Goal: Task Accomplishment & Management: Manage account settings

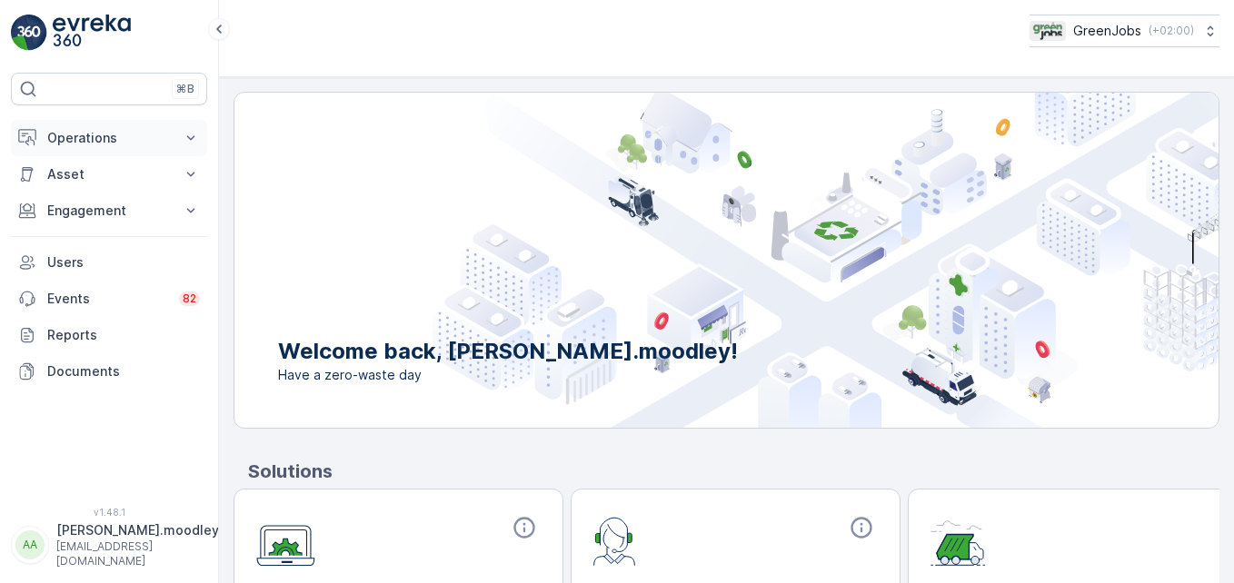
click at [196, 136] on icon at bounding box center [191, 138] width 18 height 18
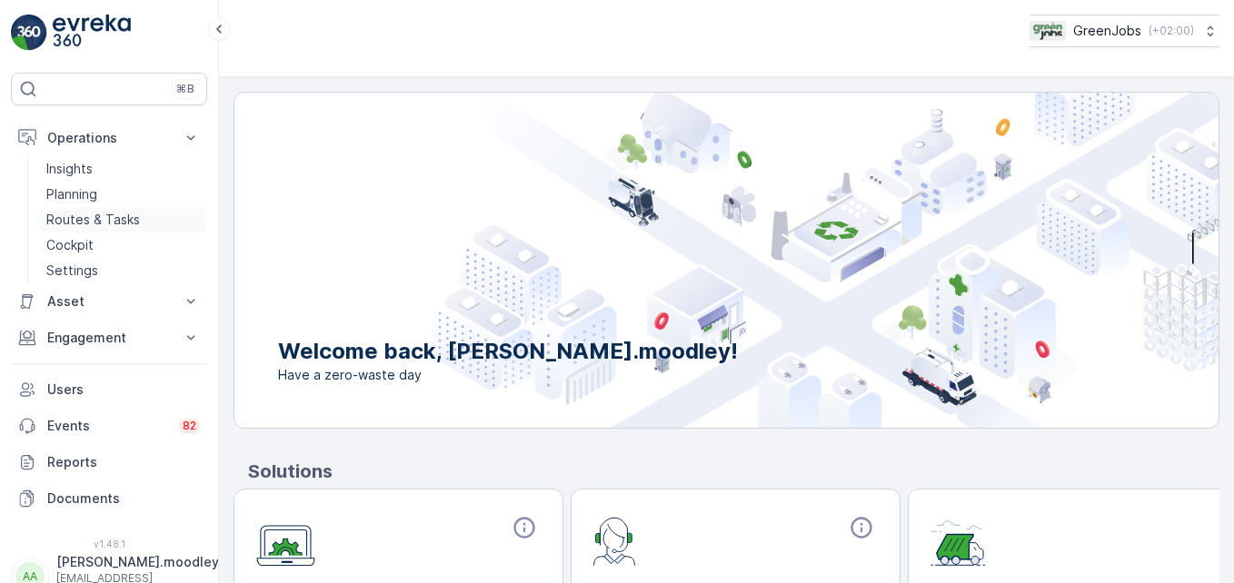
click at [107, 216] on p "Routes & Tasks" at bounding box center [93, 220] width 94 height 18
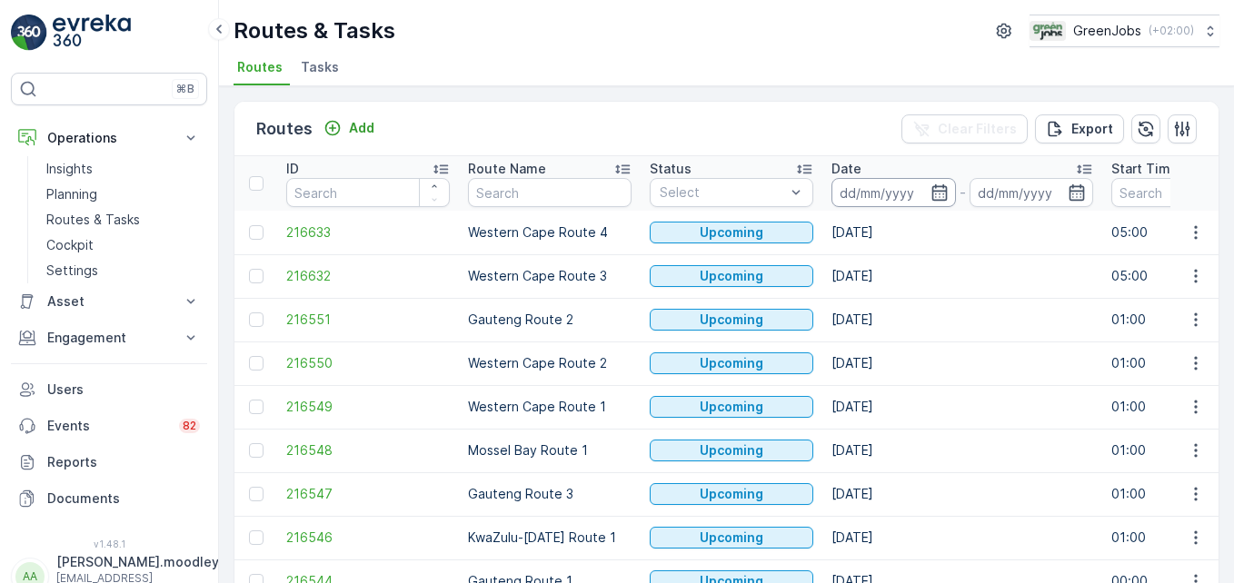
click at [854, 181] on input at bounding box center [893, 192] width 124 height 29
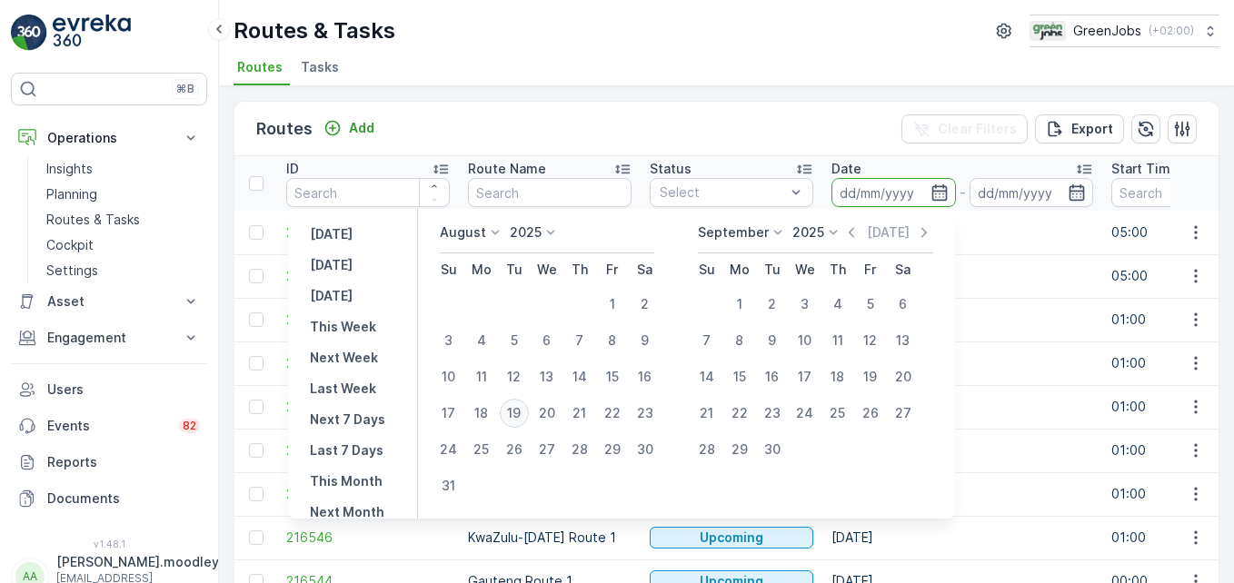
click at [528, 410] on div "19" at bounding box center [514, 413] width 29 height 29
type input "[DATE]"
click at [528, 410] on div "19" at bounding box center [514, 413] width 29 height 29
type input "[DATE]"
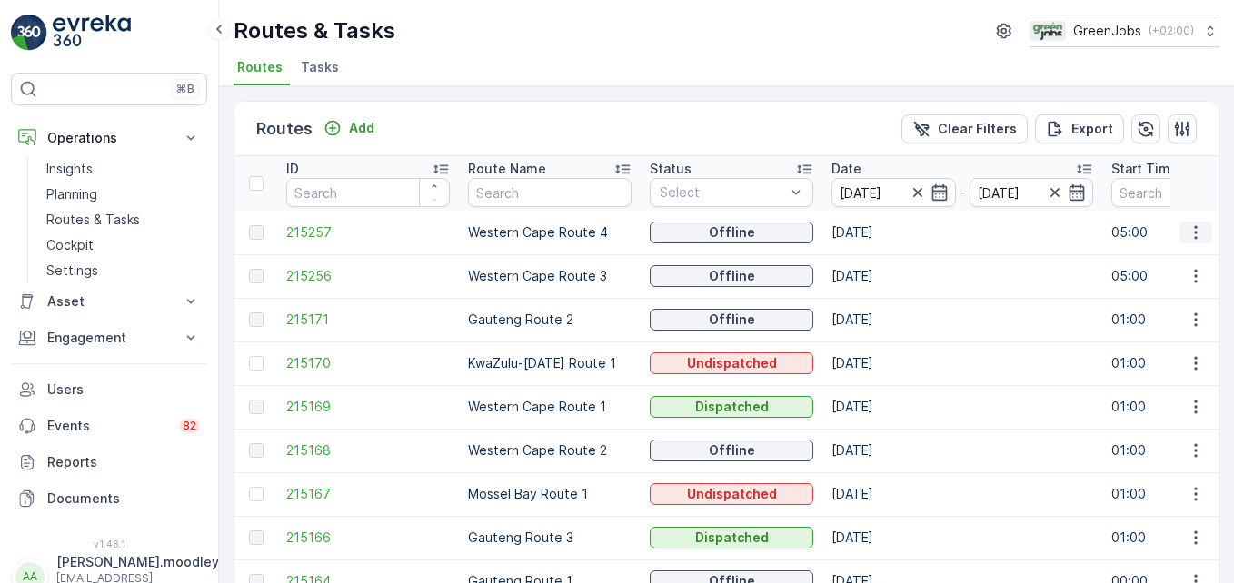
click at [882, 227] on icon "button" at bounding box center [1195, 232] width 18 height 18
click at [882, 262] on span "See More Details" at bounding box center [1152, 260] width 105 height 18
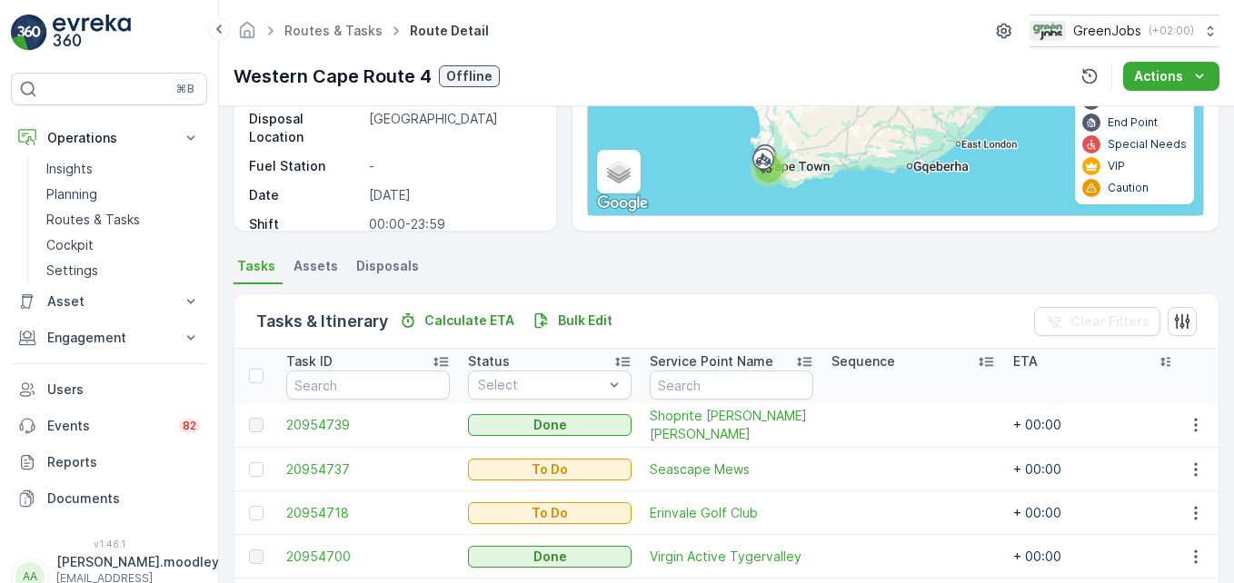
scroll to position [377, 0]
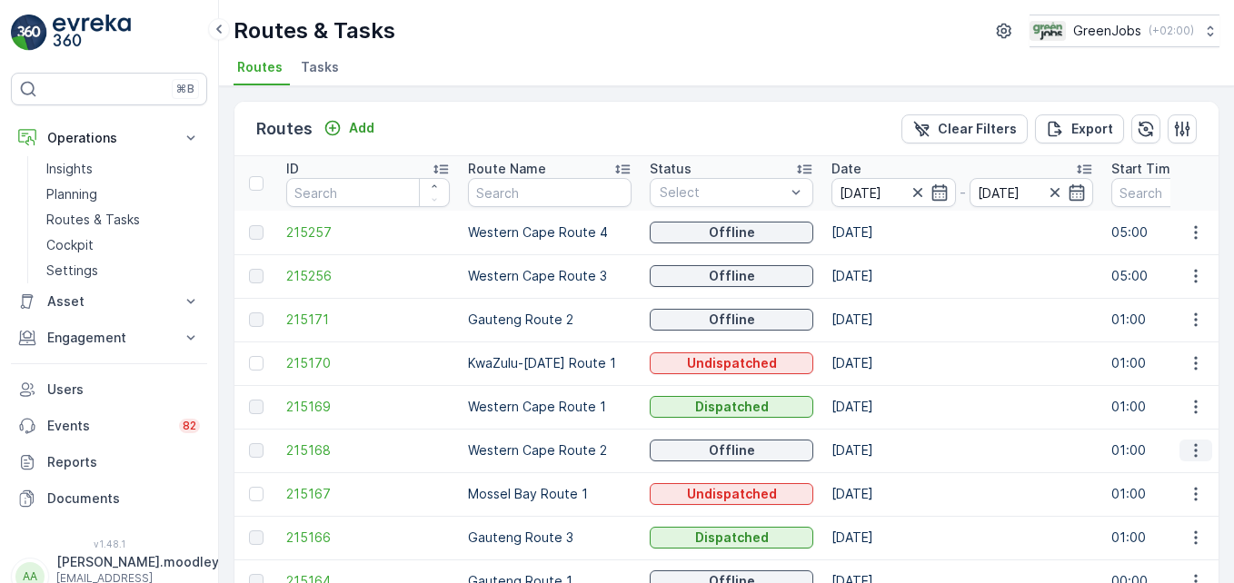
click at [882, 447] on icon "button" at bounding box center [1195, 451] width 18 height 18
click at [882, 478] on span "See More Details" at bounding box center [1152, 478] width 105 height 18
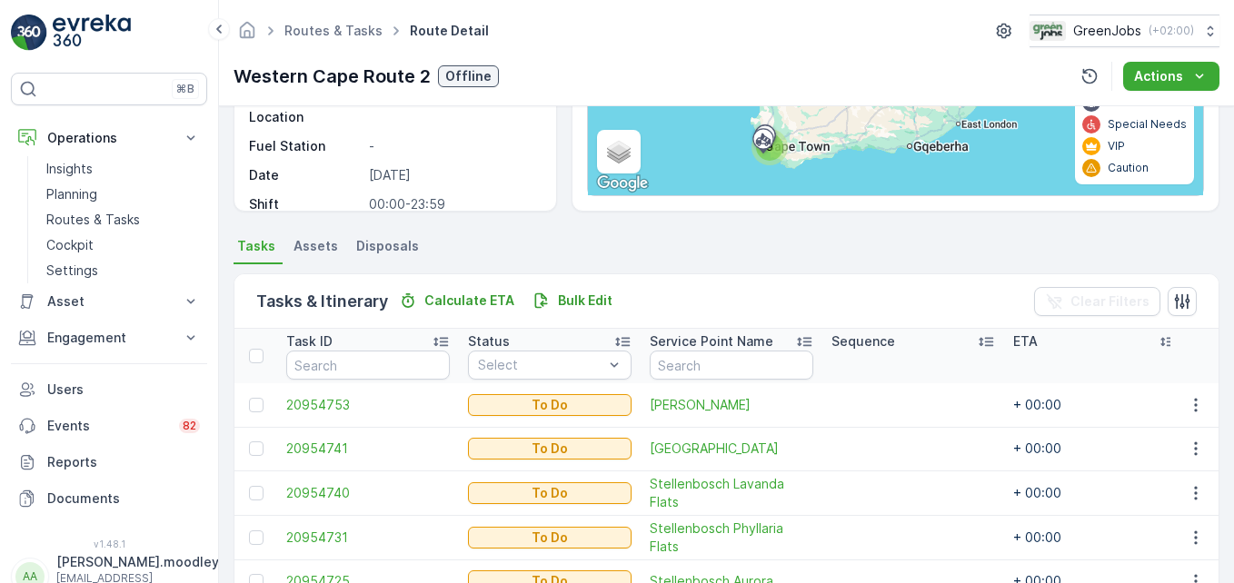
scroll to position [553, 0]
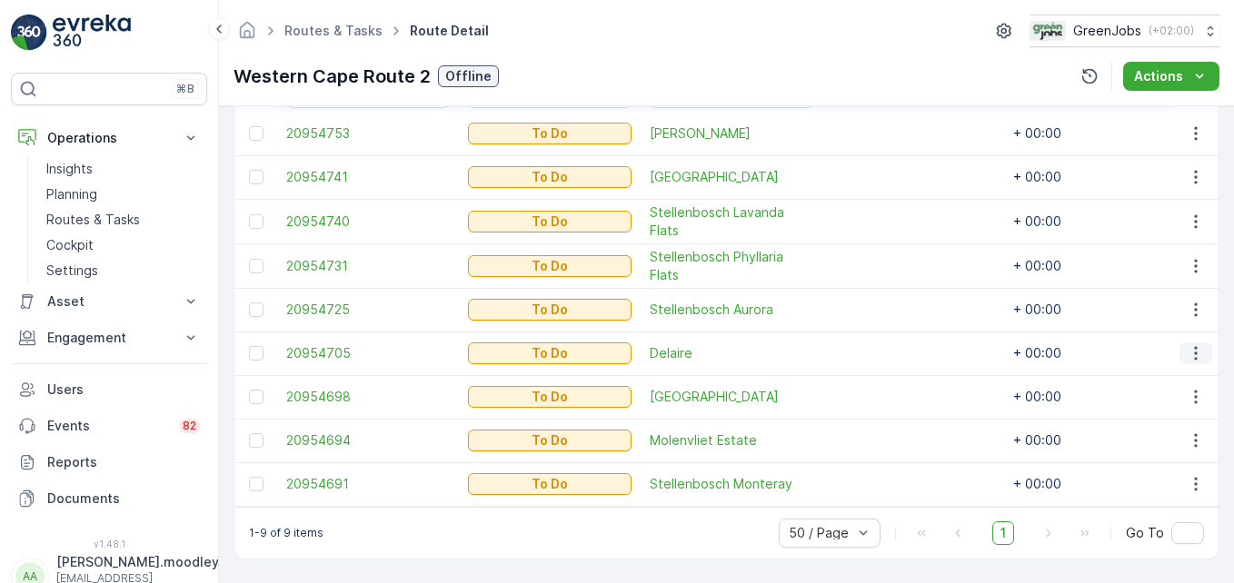
click at [882, 344] on icon "button" at bounding box center [1195, 353] width 18 height 18
click at [882, 424] on span "Change Route" at bounding box center [1149, 422] width 88 height 18
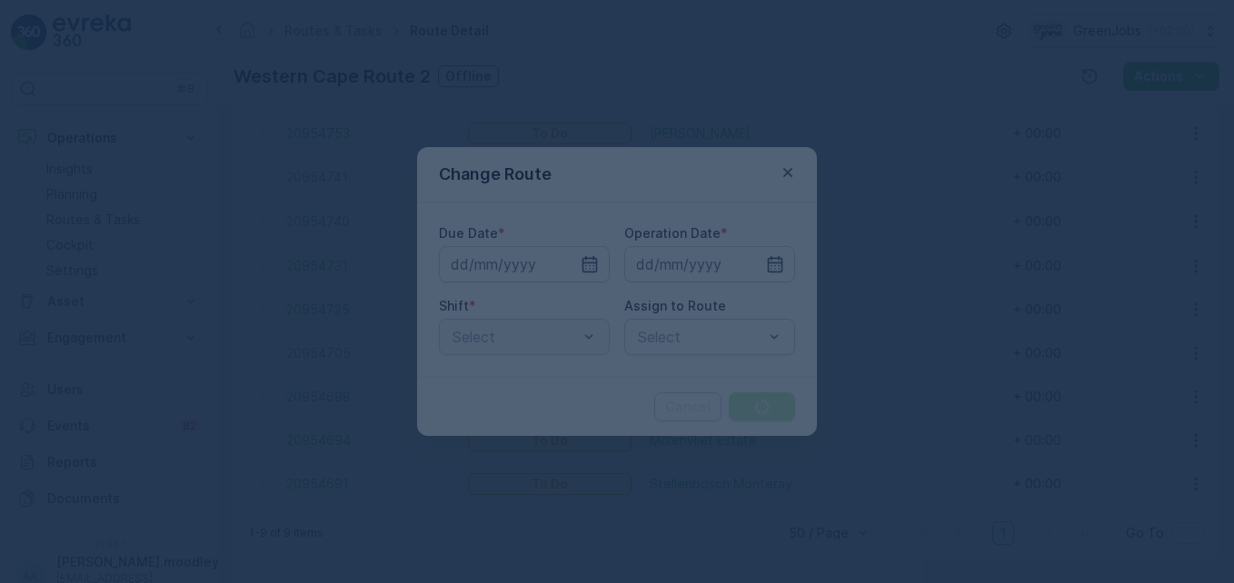
type input "[DATE]"
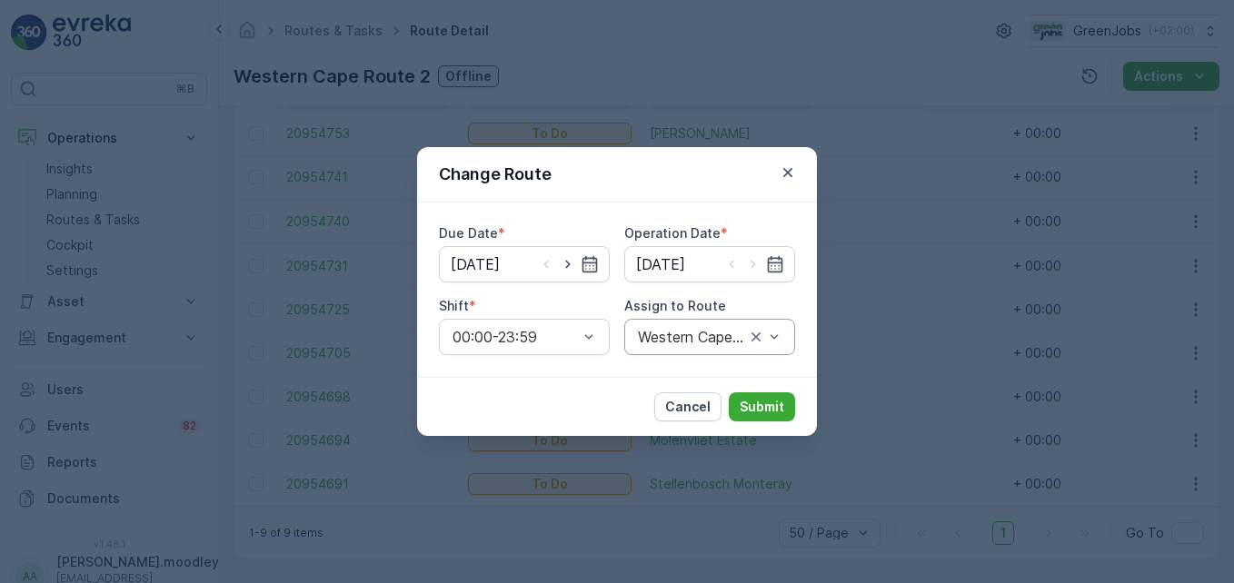
click at [783, 335] on div "Western Cape Route 2 (Offline) - KT96WKGP" at bounding box center [709, 337] width 171 height 36
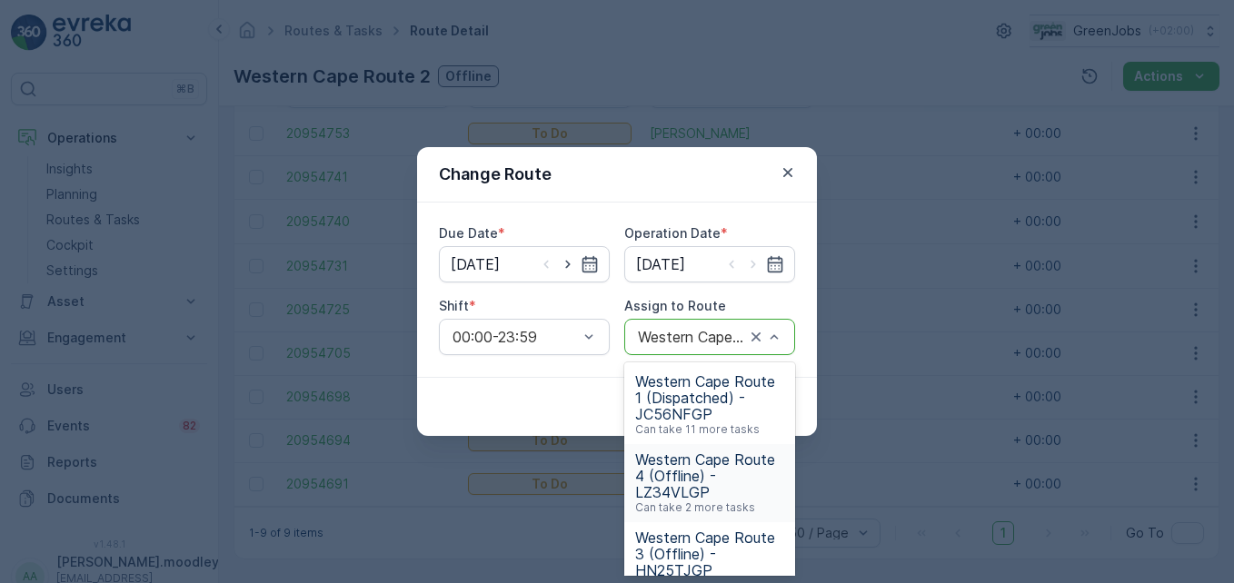
click at [674, 471] on span "Western Cape Route 4 (Offline) - LZ34VLGP" at bounding box center [709, 476] width 149 height 49
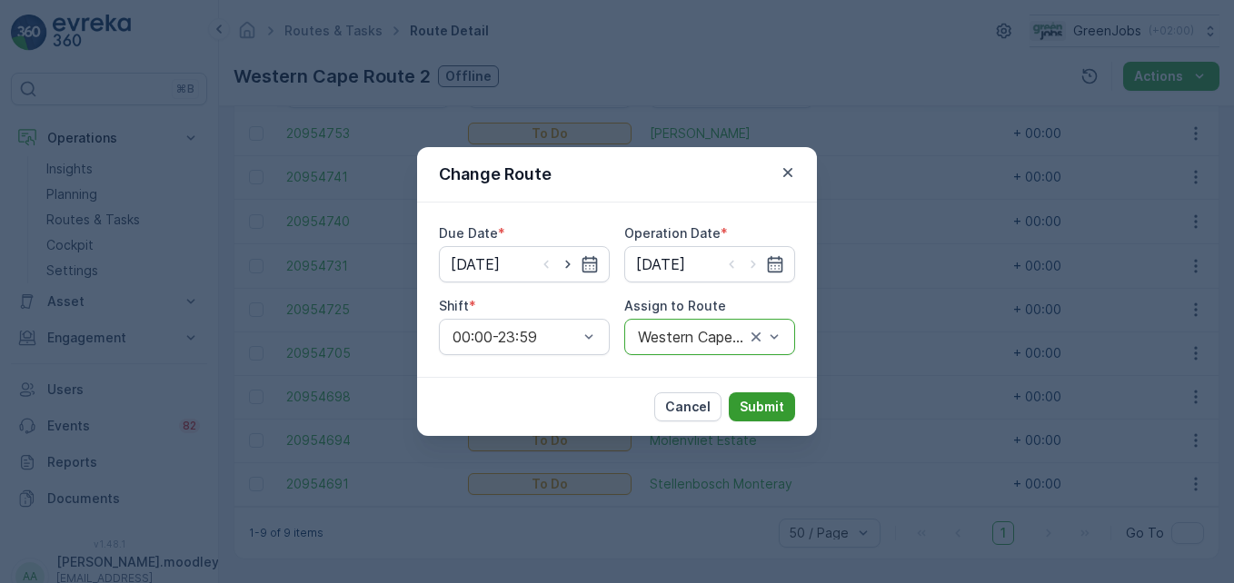
click at [778, 408] on p "Submit" at bounding box center [761, 407] width 45 height 18
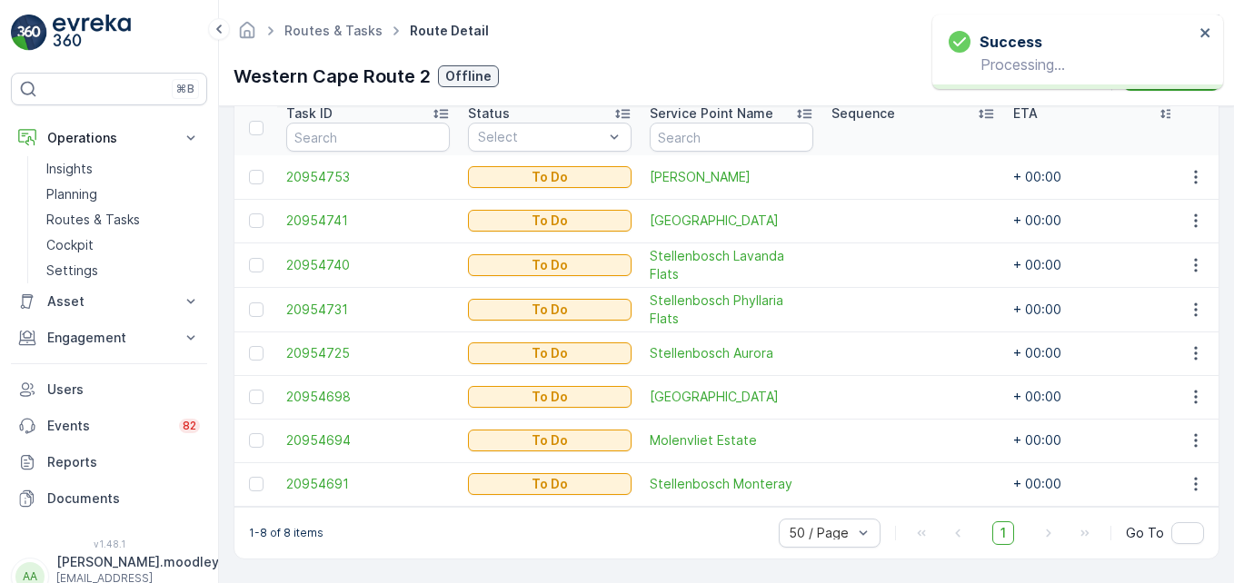
scroll to position [510, 0]
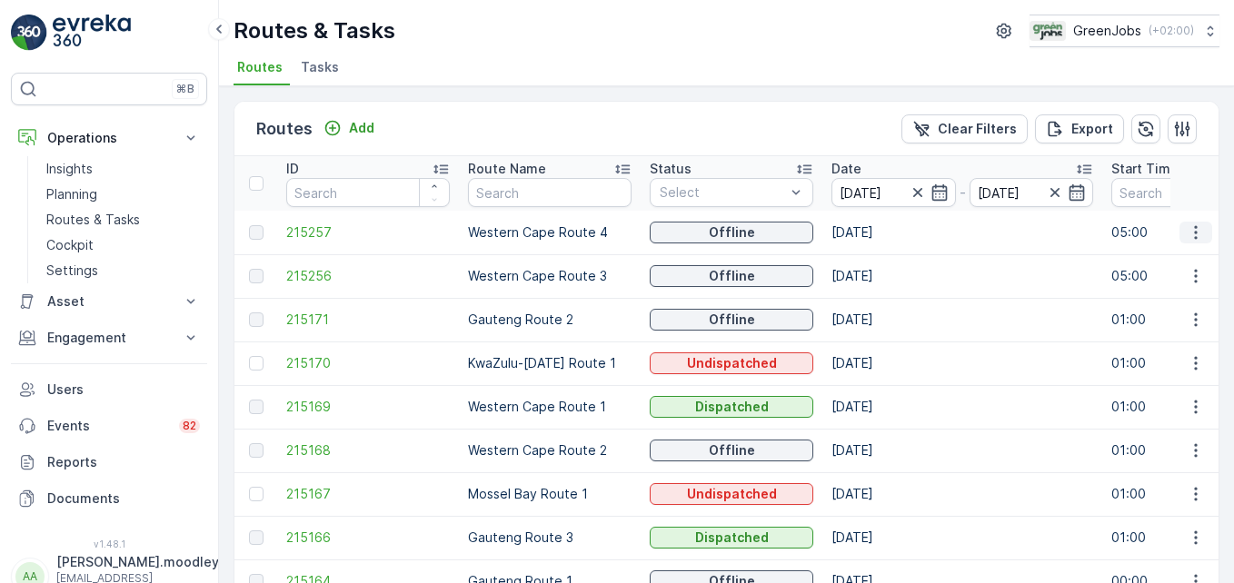
click at [882, 231] on icon "button" at bounding box center [1195, 232] width 18 height 18
click at [882, 253] on span "See More Details" at bounding box center [1152, 260] width 105 height 18
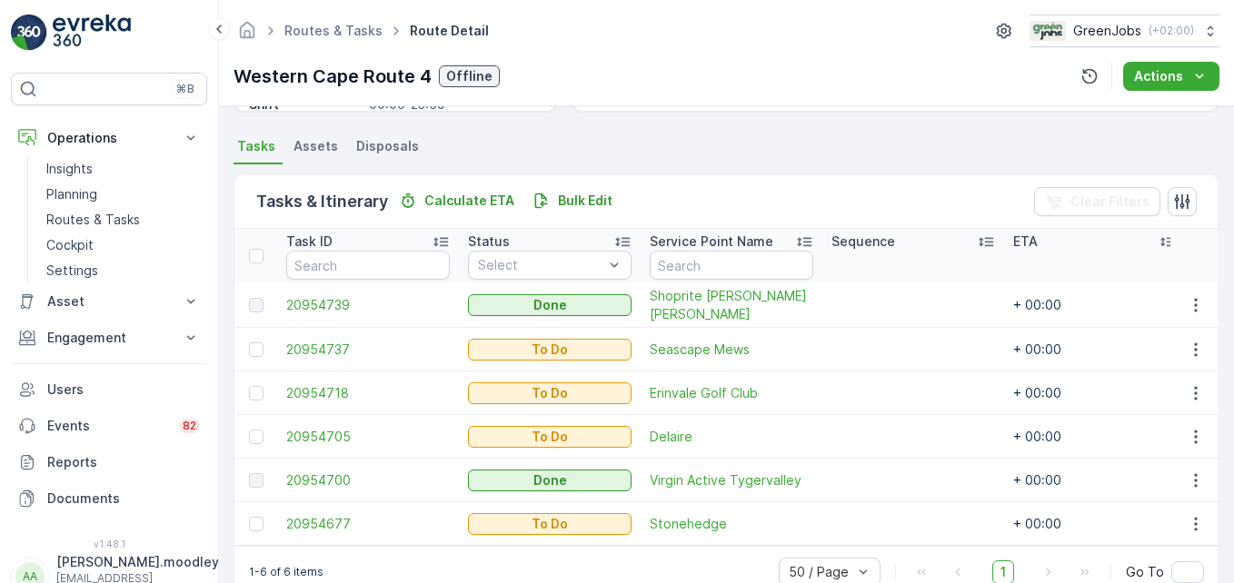
scroll to position [421, 0]
